Goal: Browse casually

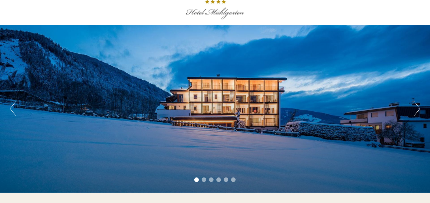
scroll to position [18, 0]
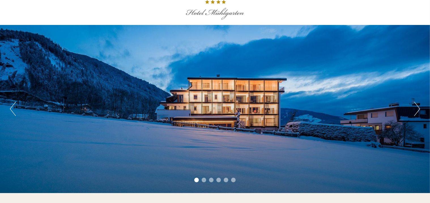
click at [415, 107] on button "Next" at bounding box center [417, 109] width 6 height 14
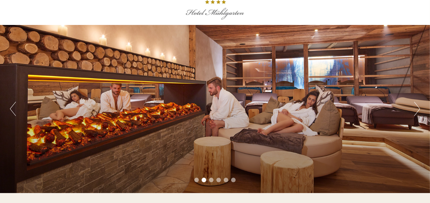
click at [415, 107] on button "Next" at bounding box center [417, 109] width 6 height 14
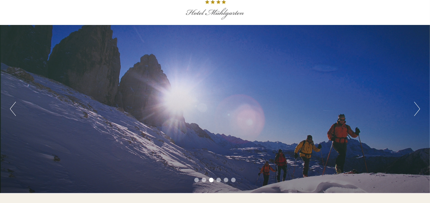
click at [415, 107] on button "Next" at bounding box center [417, 109] width 6 height 14
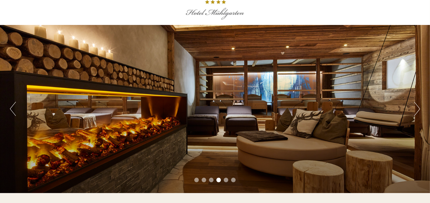
click at [415, 107] on button "Next" at bounding box center [417, 109] width 6 height 14
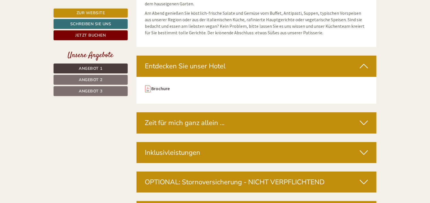
scroll to position [2045, 0]
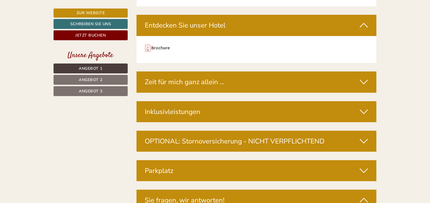
click at [364, 107] on icon at bounding box center [364, 112] width 8 height 10
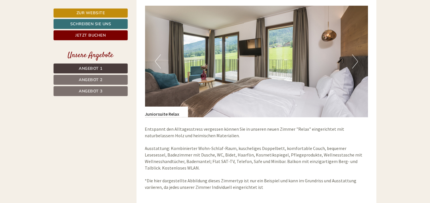
scroll to position [1229, 0]
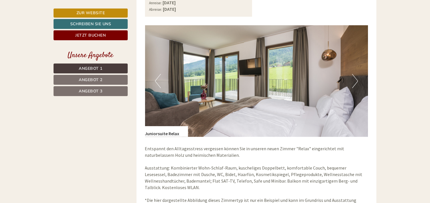
click at [354, 78] on button "Next" at bounding box center [355, 81] width 6 height 14
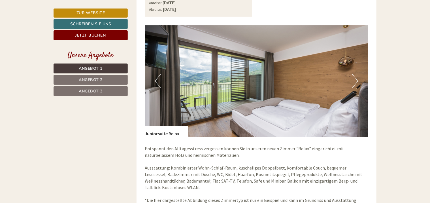
click at [354, 78] on button "Next" at bounding box center [355, 81] width 6 height 14
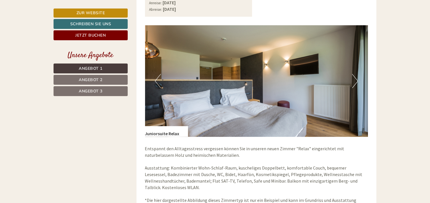
click at [354, 78] on button "Next" at bounding box center [355, 81] width 6 height 14
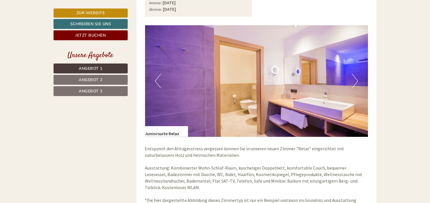
click at [354, 78] on button "Next" at bounding box center [355, 81] width 6 height 14
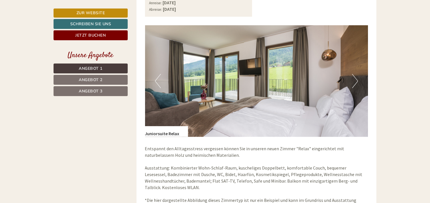
click at [354, 78] on button "Next" at bounding box center [355, 81] width 6 height 14
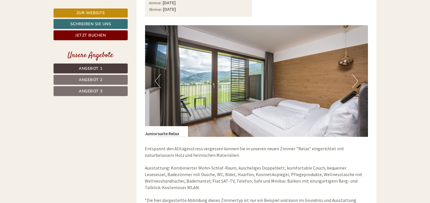
click at [354, 78] on button "Next" at bounding box center [355, 81] width 6 height 14
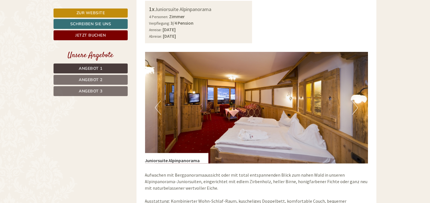
scroll to position [371, 0]
click at [354, 102] on button "Next" at bounding box center [355, 107] width 6 height 14
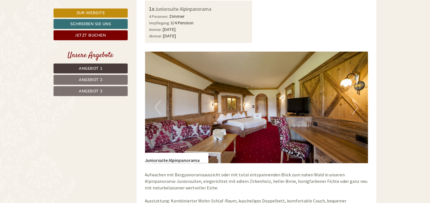
click at [354, 102] on button "Next" at bounding box center [355, 107] width 6 height 14
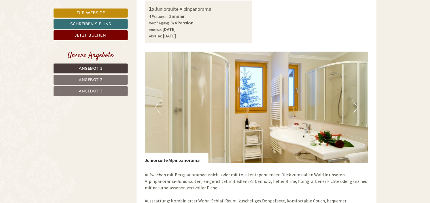
click at [354, 102] on button "Next" at bounding box center [355, 107] width 6 height 14
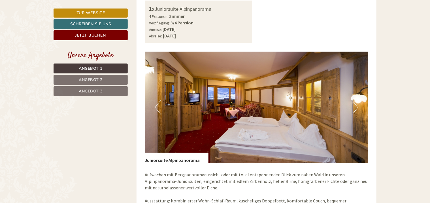
click at [354, 102] on button "Next" at bounding box center [355, 107] width 6 height 14
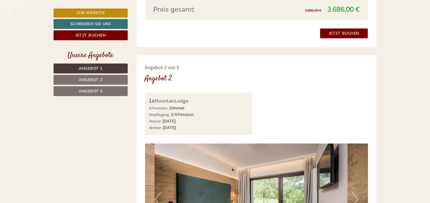
scroll to position [705, 0]
